Goal: Task Accomplishment & Management: Manage account settings

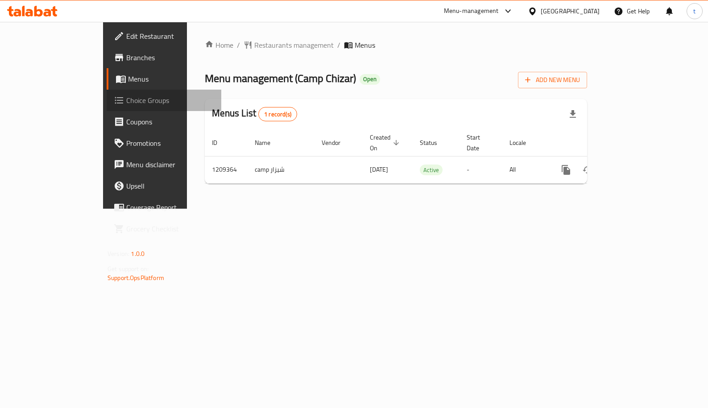
click at [126, 100] on span "Choice Groups" at bounding box center [170, 100] width 88 height 11
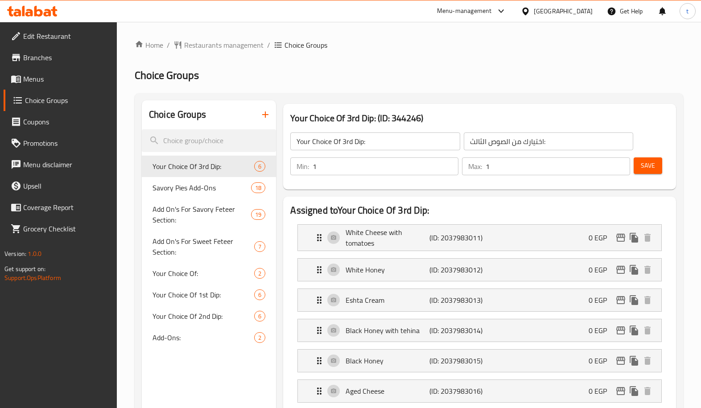
click at [202, 289] on span "Your Choice Of 1st Dip:" at bounding box center [190, 294] width 75 height 11
type input "Your Choice Of 1st Dip:"
type input "اختيارك من الصوص الأول:"
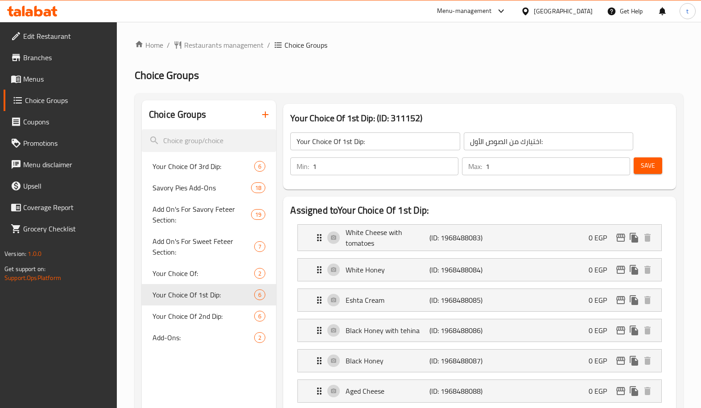
click at [475, 45] on ol "Home / Restaurants management / Choice Groups" at bounding box center [409, 45] width 549 height 11
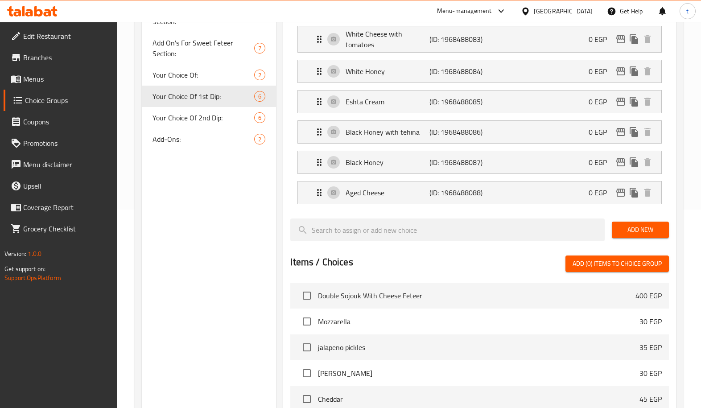
scroll to position [190, 0]
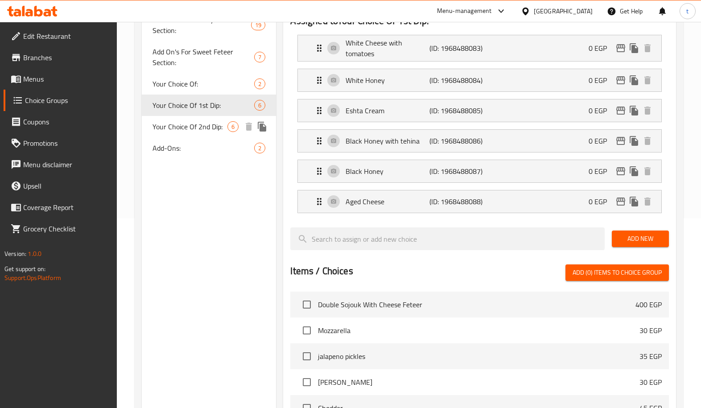
click at [221, 127] on span "Your Choice Of 2nd Dip:" at bounding box center [190, 126] width 75 height 11
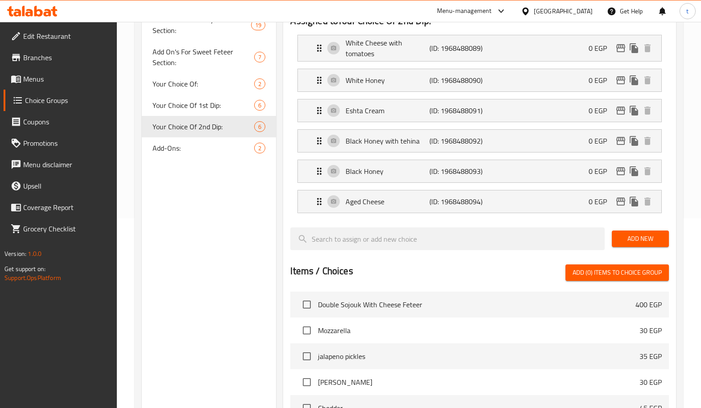
type input "Your Choice Of 2nd Dip:"
type input "اختيارك من الصوص الثاني:"
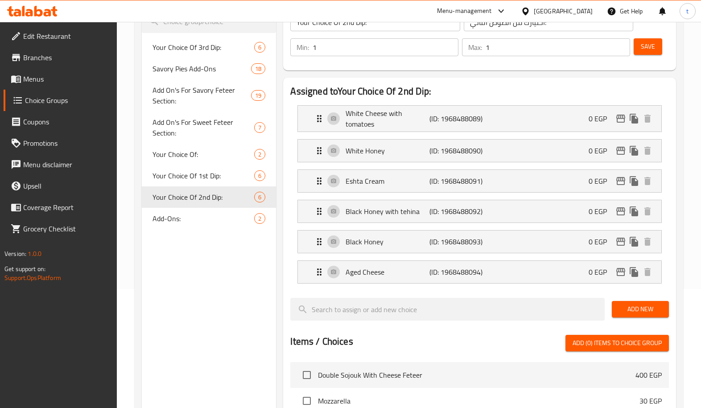
scroll to position [11, 0]
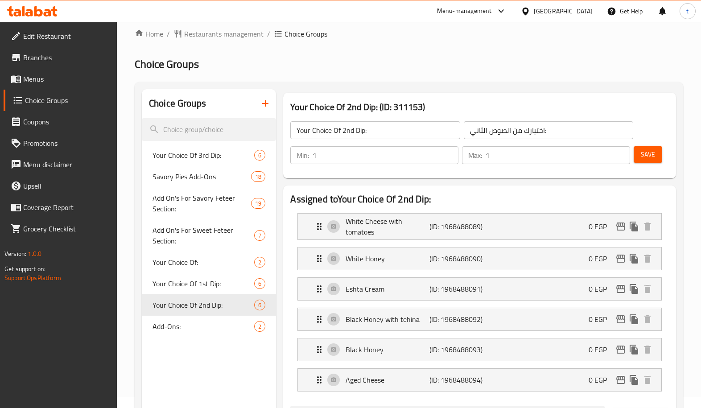
click at [510, 66] on h2 "Choice Groups" at bounding box center [409, 64] width 549 height 14
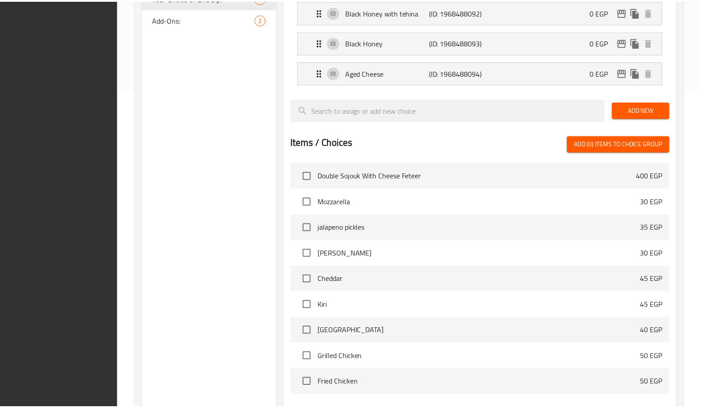
scroll to position [413, 0]
